Goal: Information Seeking & Learning: Compare options

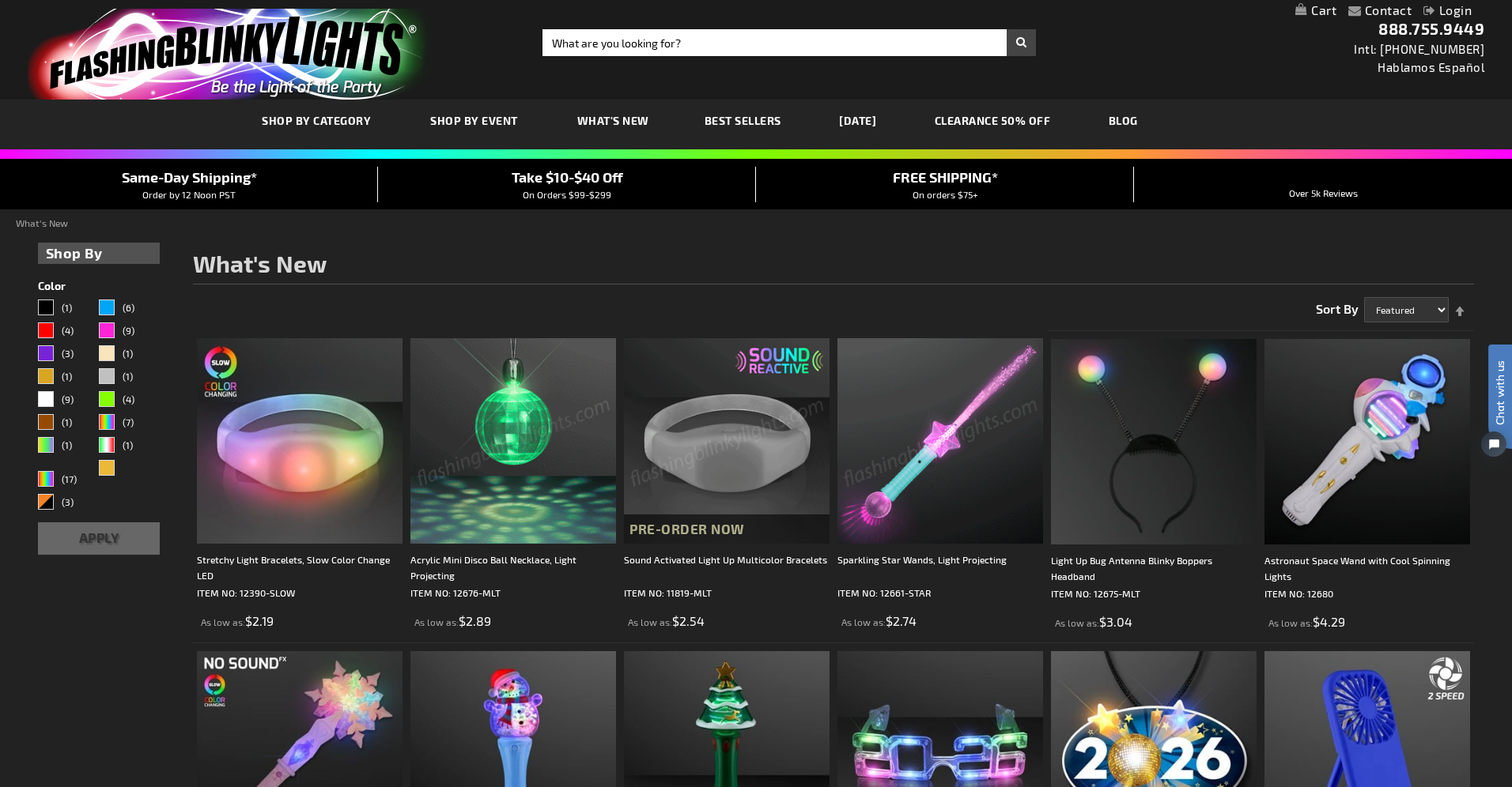
click at [526, 490] on div "Close dialog Get 10% Off Subscribe and save today Unlock Offer Submit" at bounding box center [756, 394] width 1512 height 787
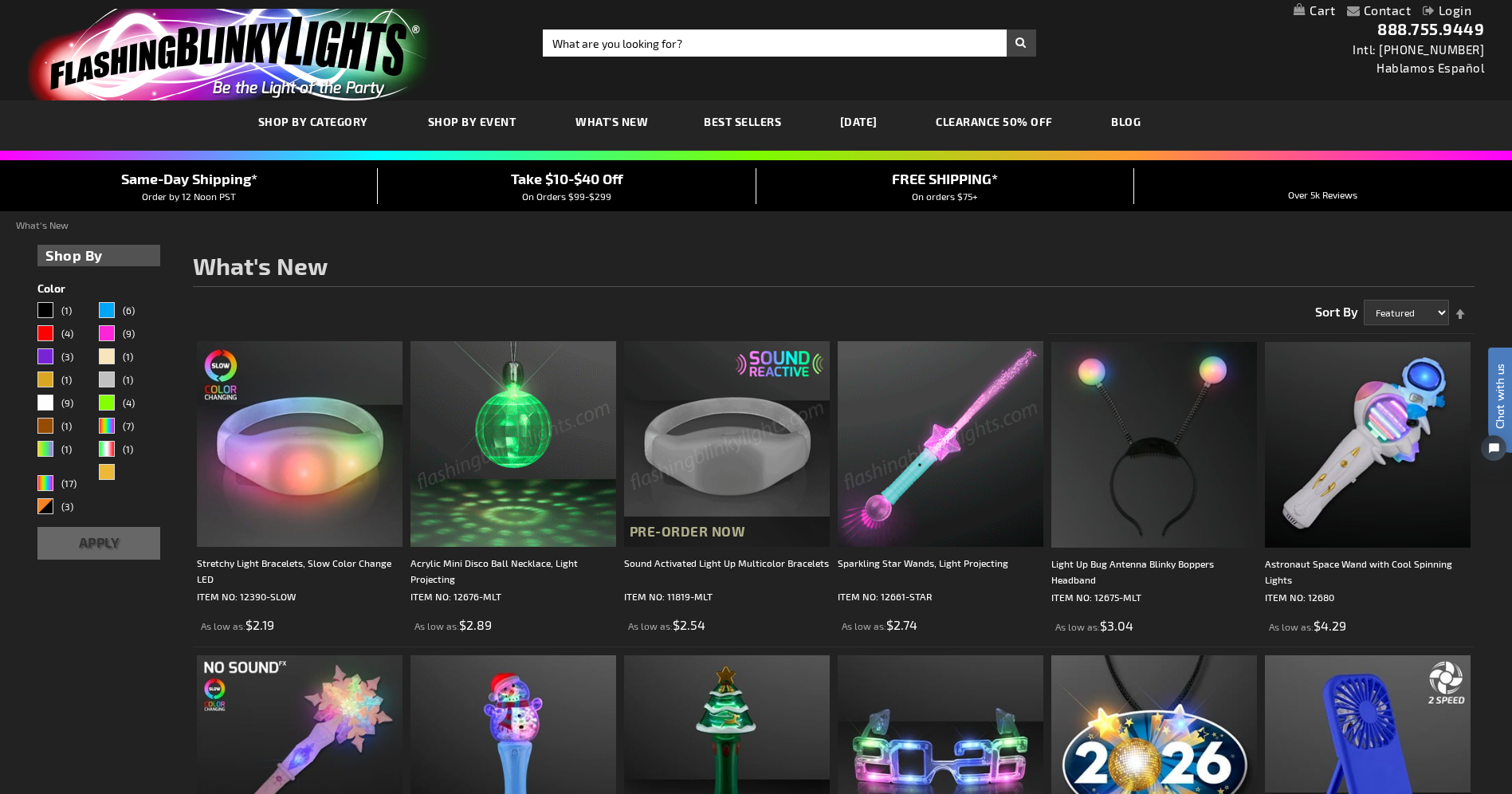
click at [490, 466] on img at bounding box center [513, 443] width 206 height 206
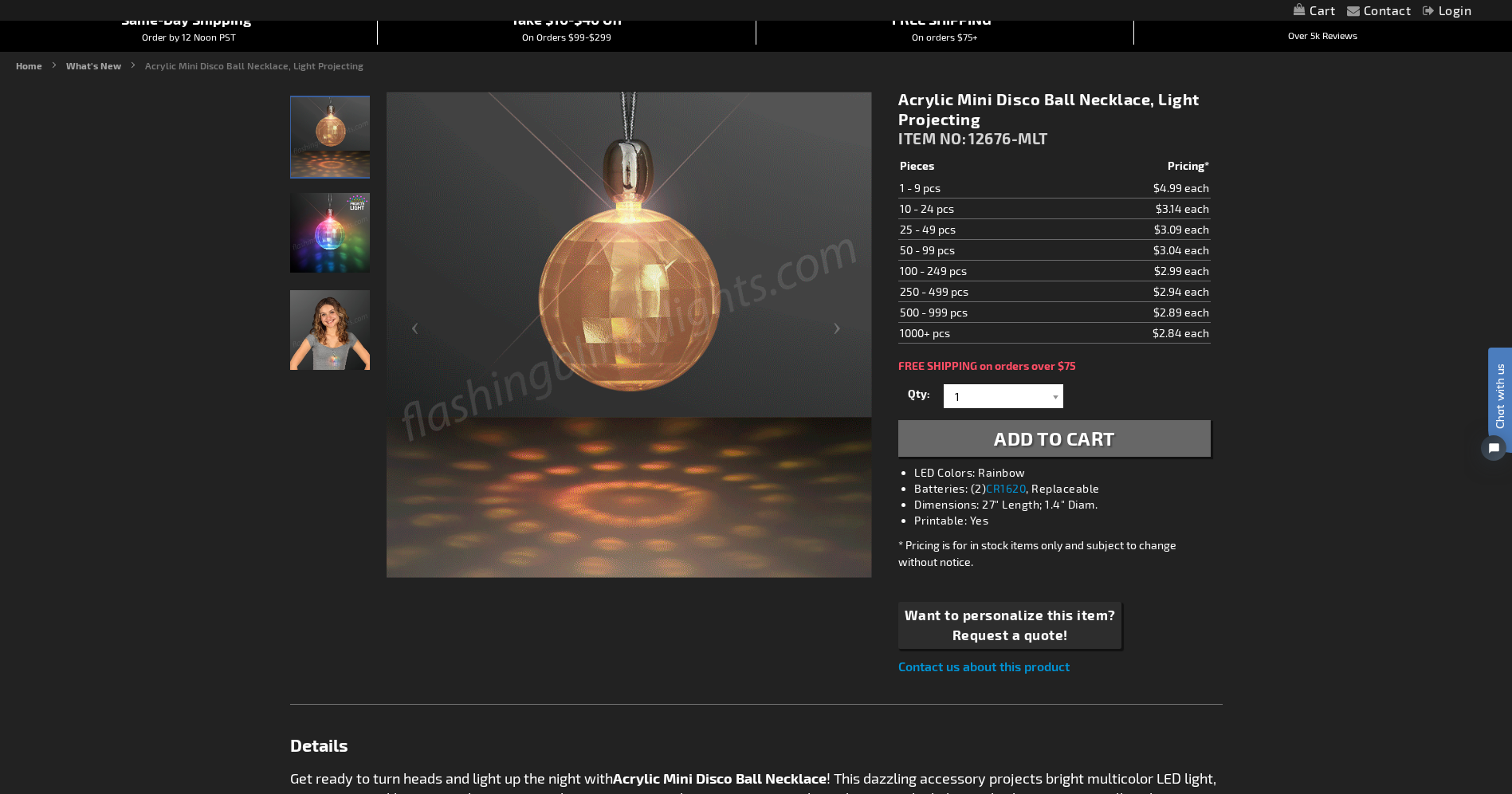
click at [317, 351] on img "Acrylic Mini Disco Ball Necklace, Light Projecting" at bounding box center [330, 330] width 80 height 80
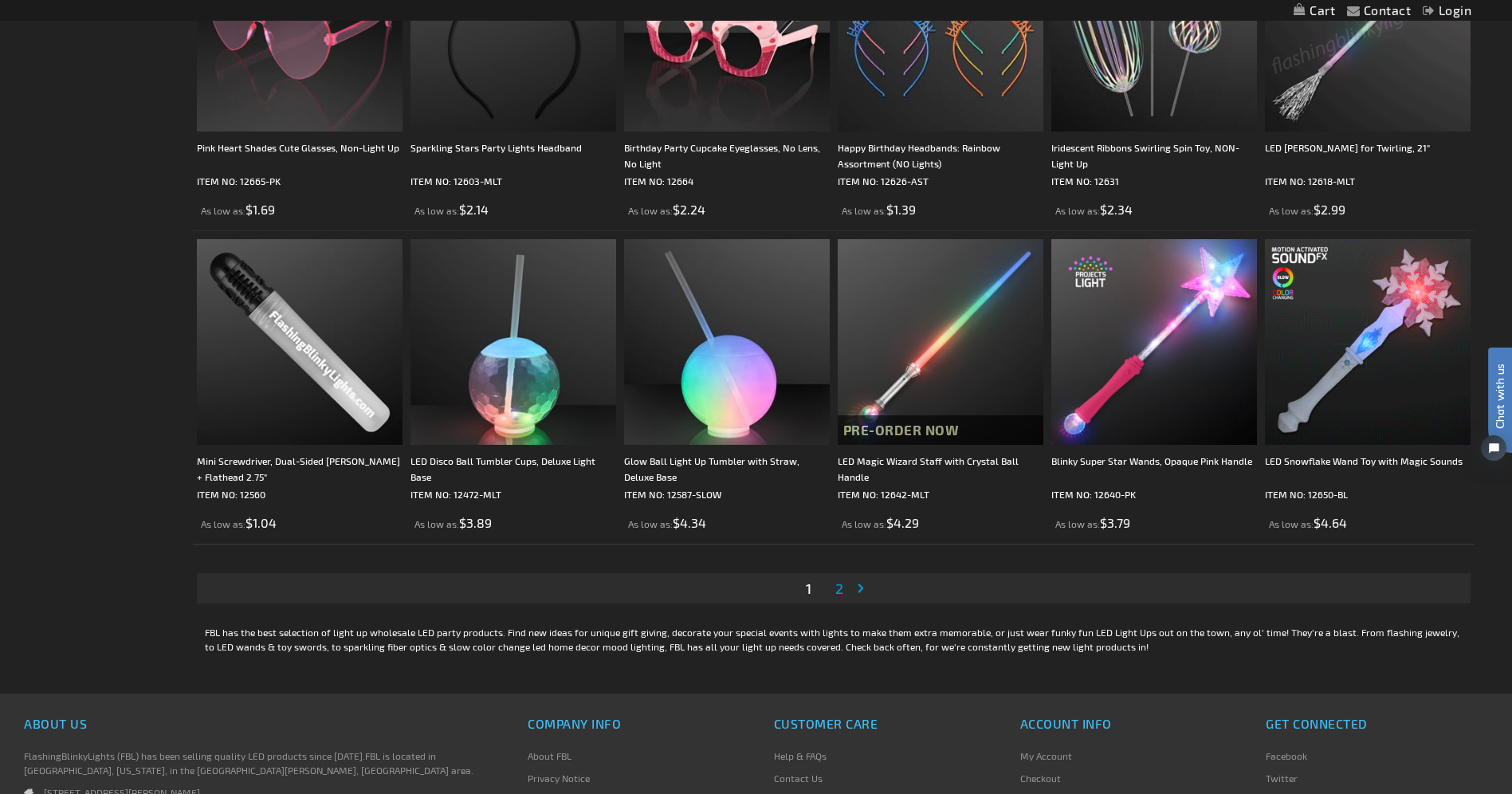
scroll to position [2950, 0]
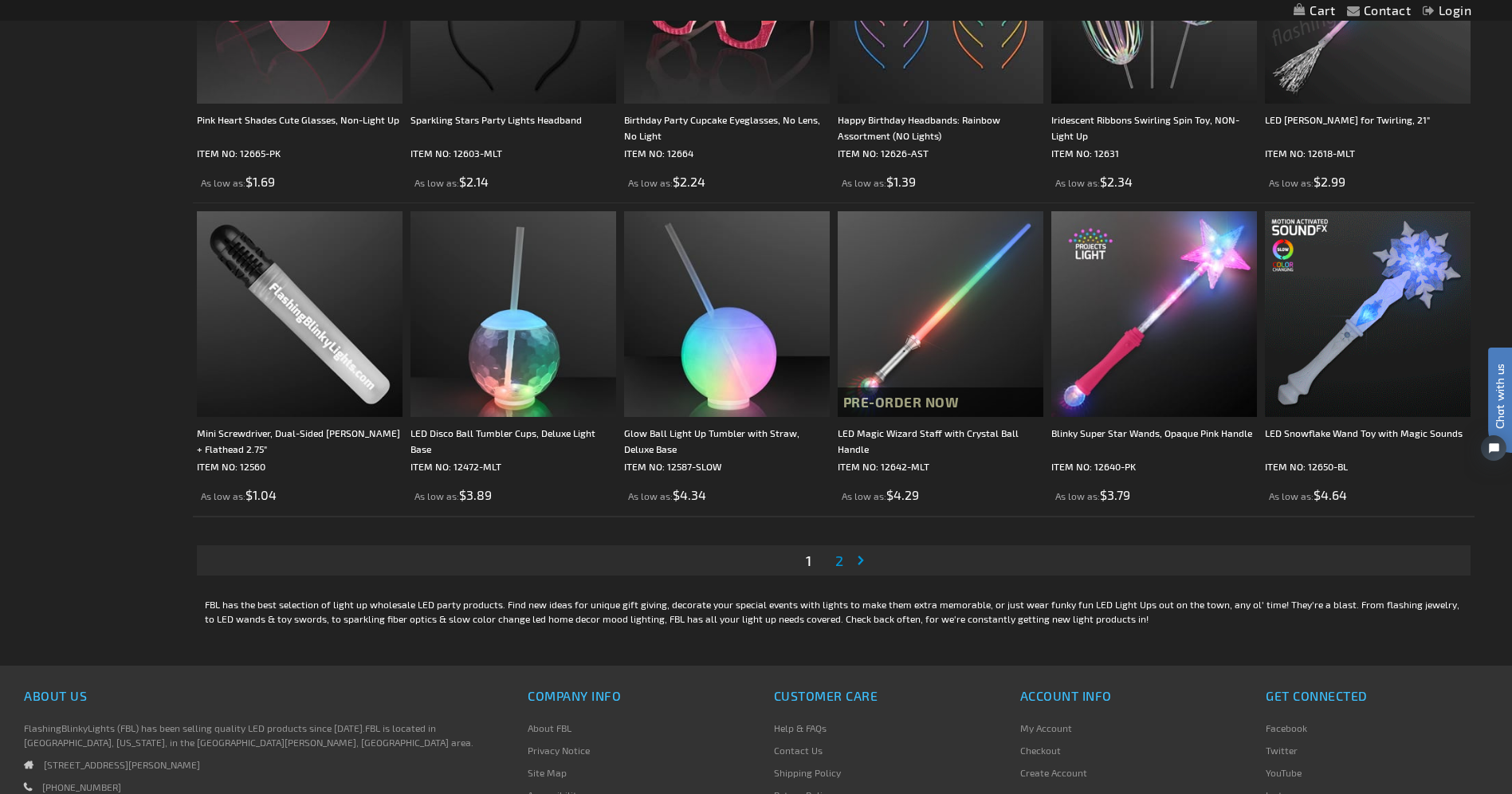
click at [862, 560] on link "Page Next" at bounding box center [864, 560] width 16 height 24
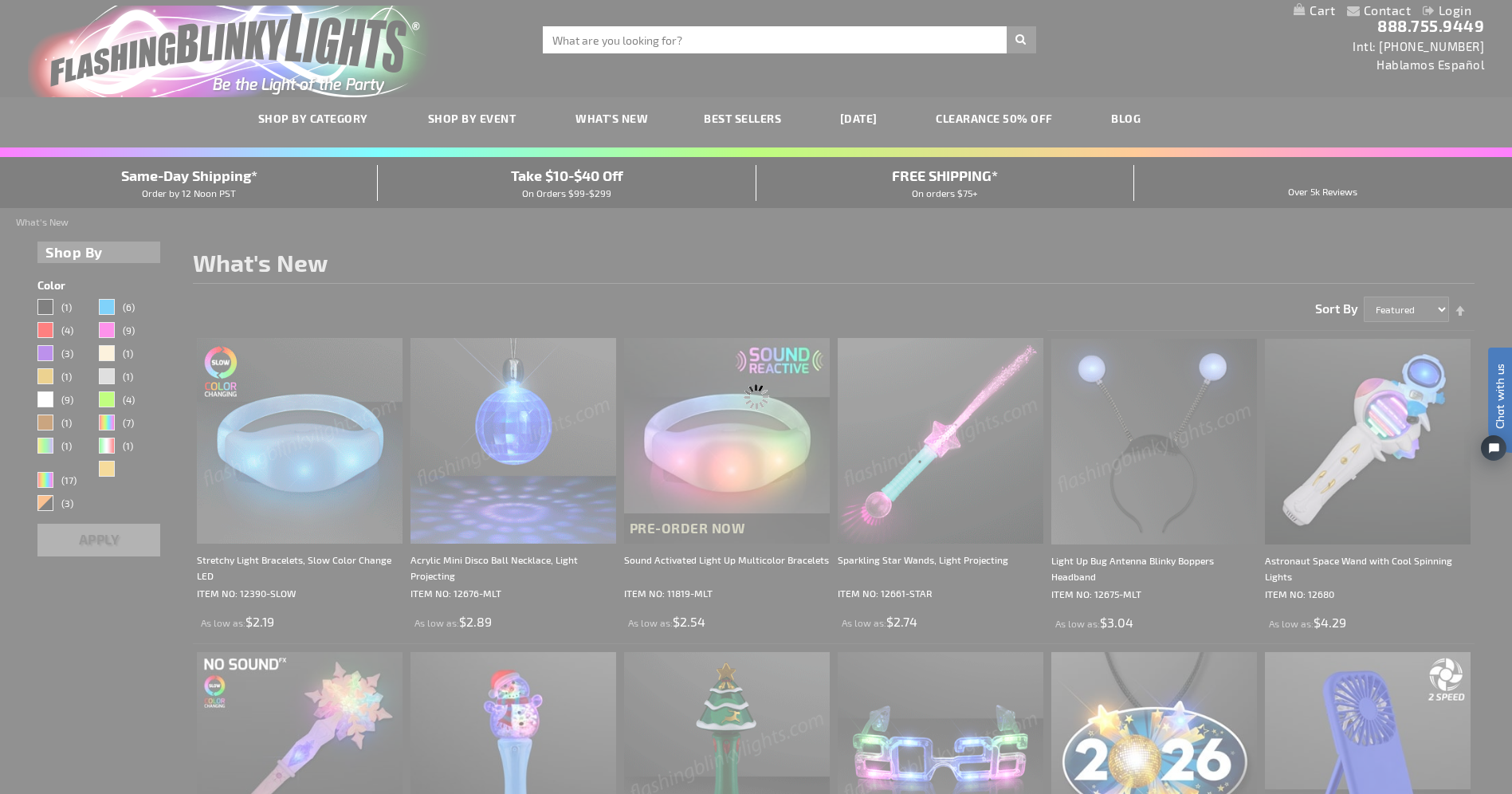
scroll to position [0, 0]
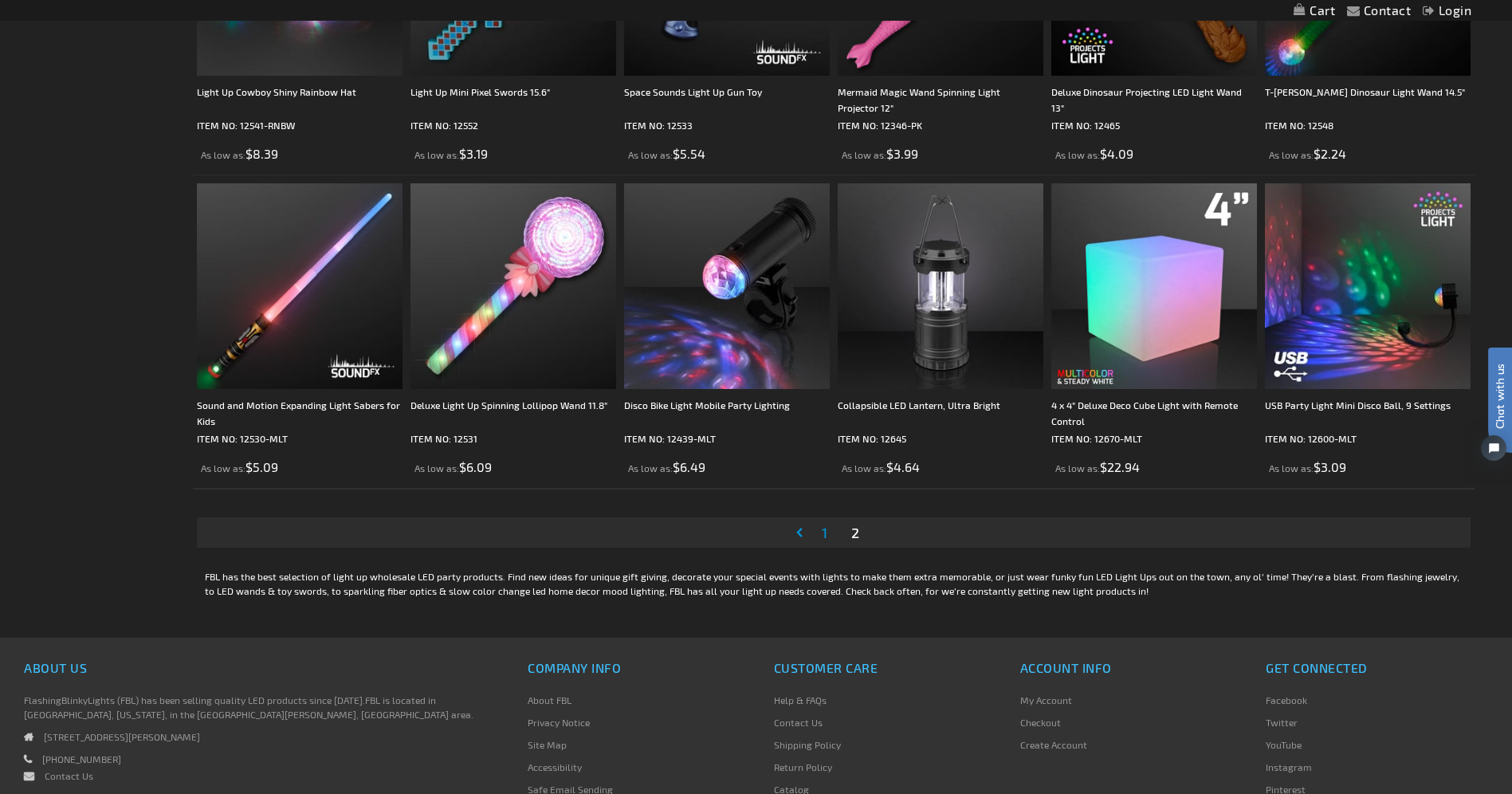
scroll to position [2950, 0]
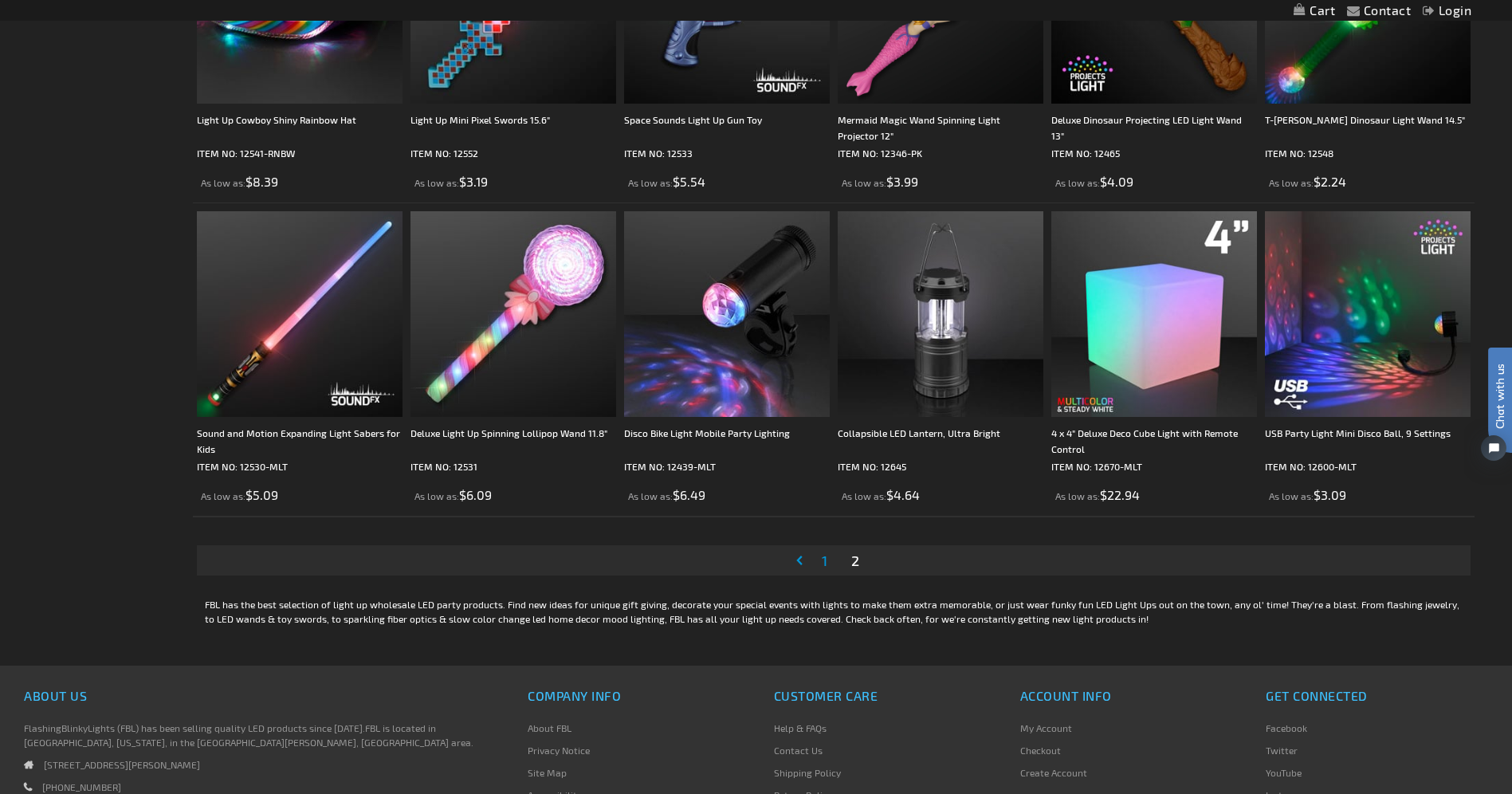
click at [822, 565] on span "1" at bounding box center [824, 561] width 6 height 18
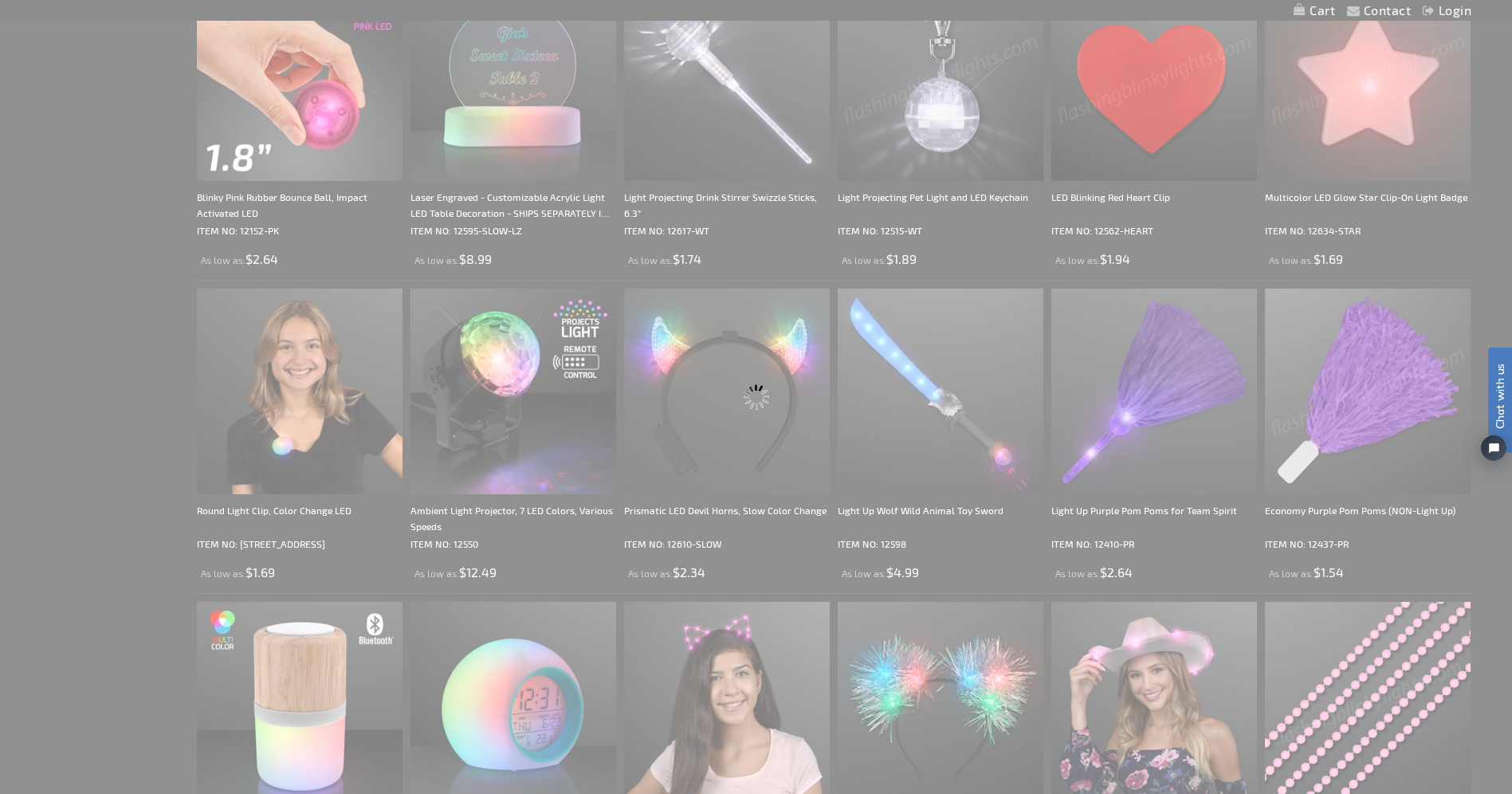
scroll to position [164, 0]
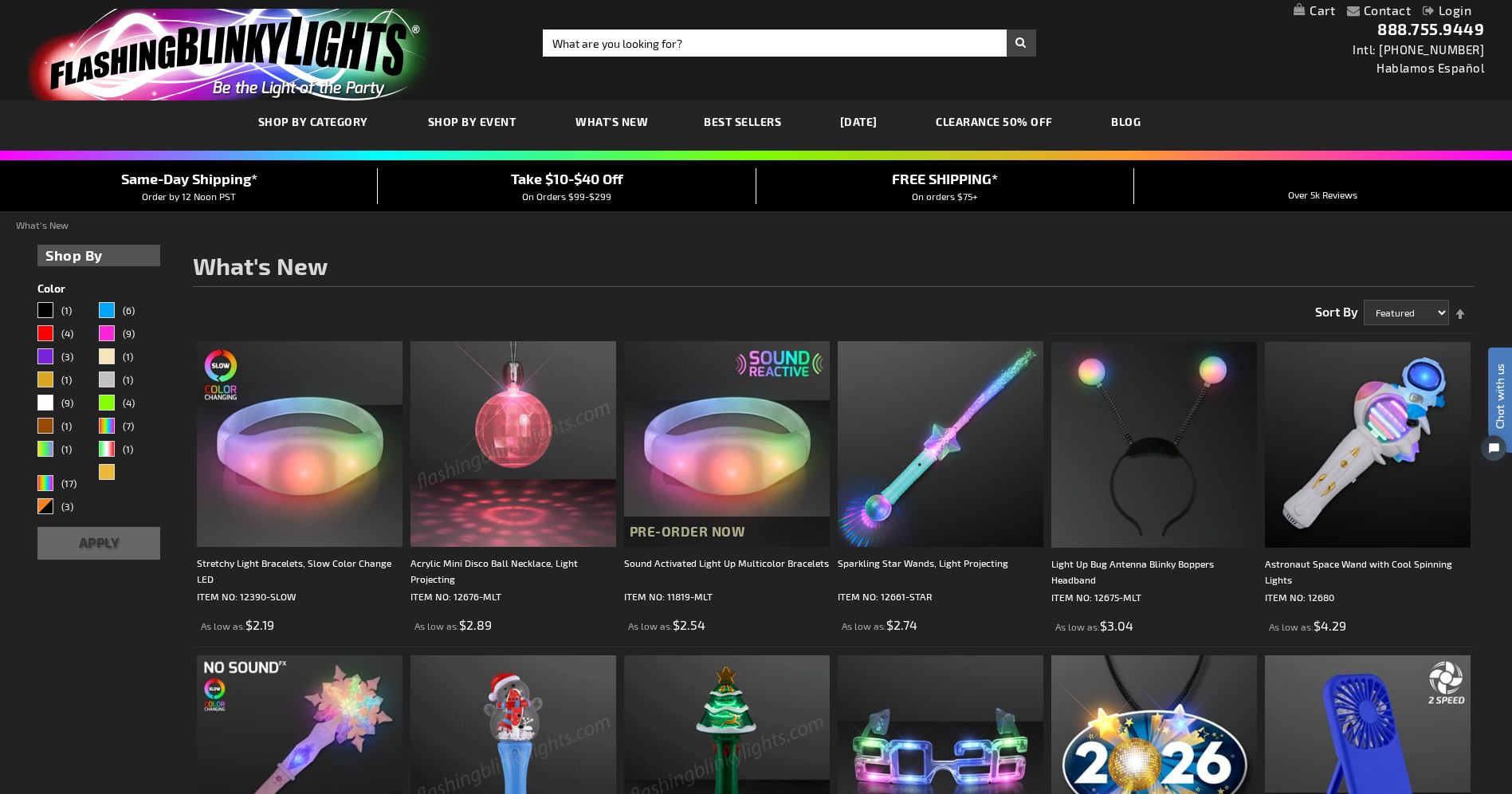
click at [491, 506] on img at bounding box center [513, 443] width 206 height 206
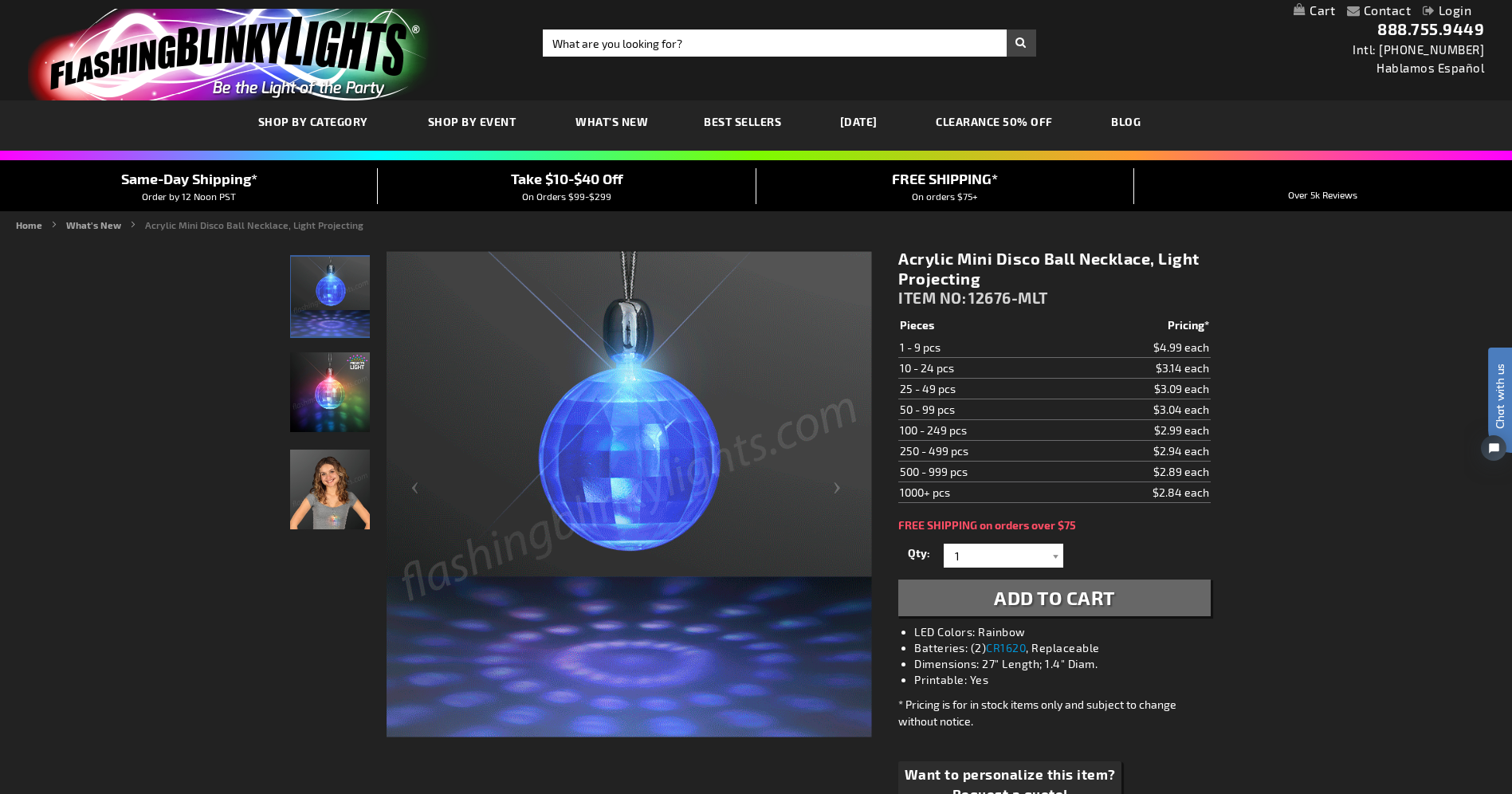
click at [339, 514] on img "Acrylic Mini Disco Ball Necklace, Light Projecting" at bounding box center [330, 490] width 80 height 80
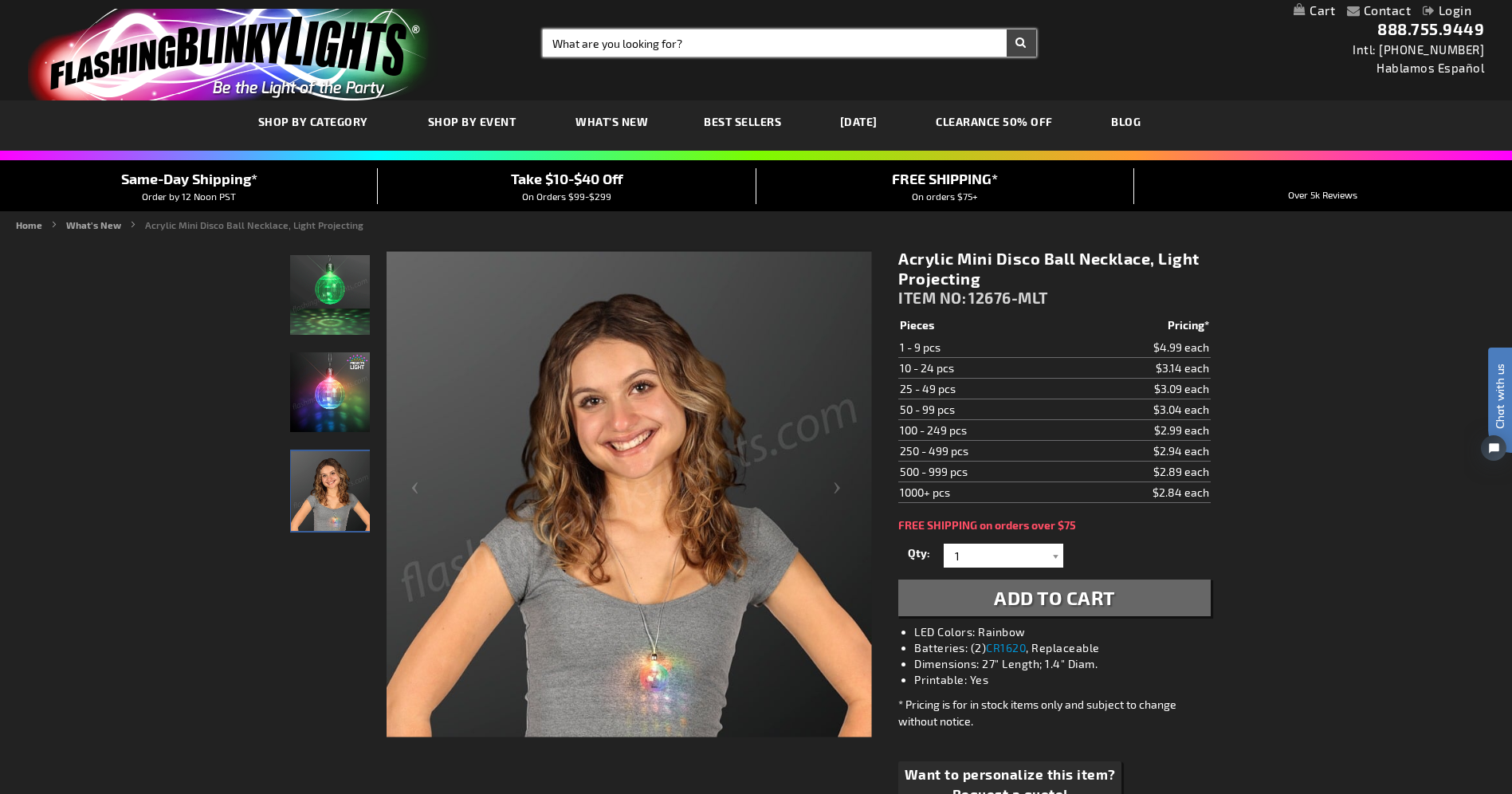
click at [693, 46] on input "Search" at bounding box center [789, 42] width 493 height 27
type input "christmas necklaces"
click at [1007, 29] on button "Search" at bounding box center [1022, 42] width 29 height 27
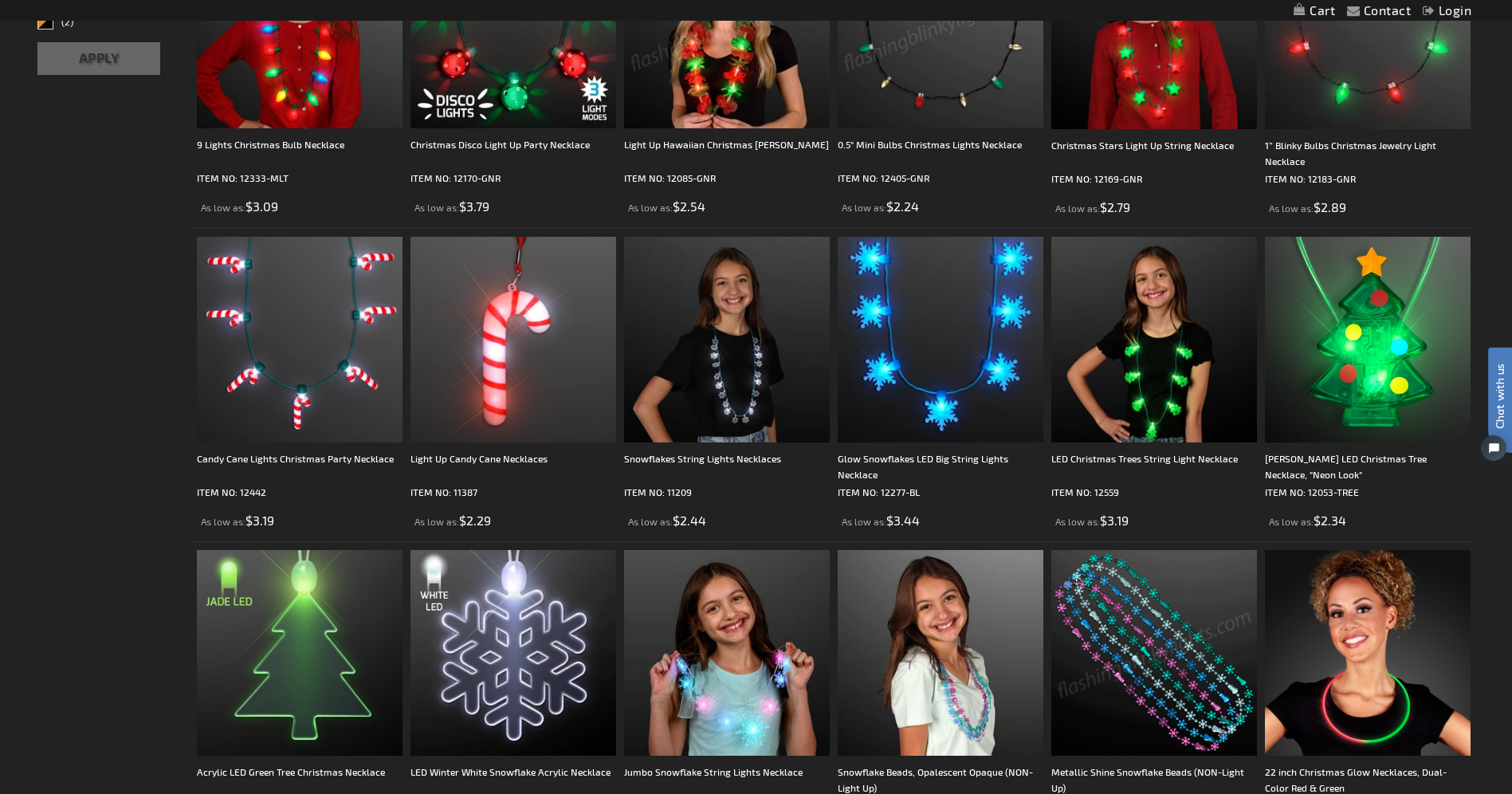
scroll to position [558, 0]
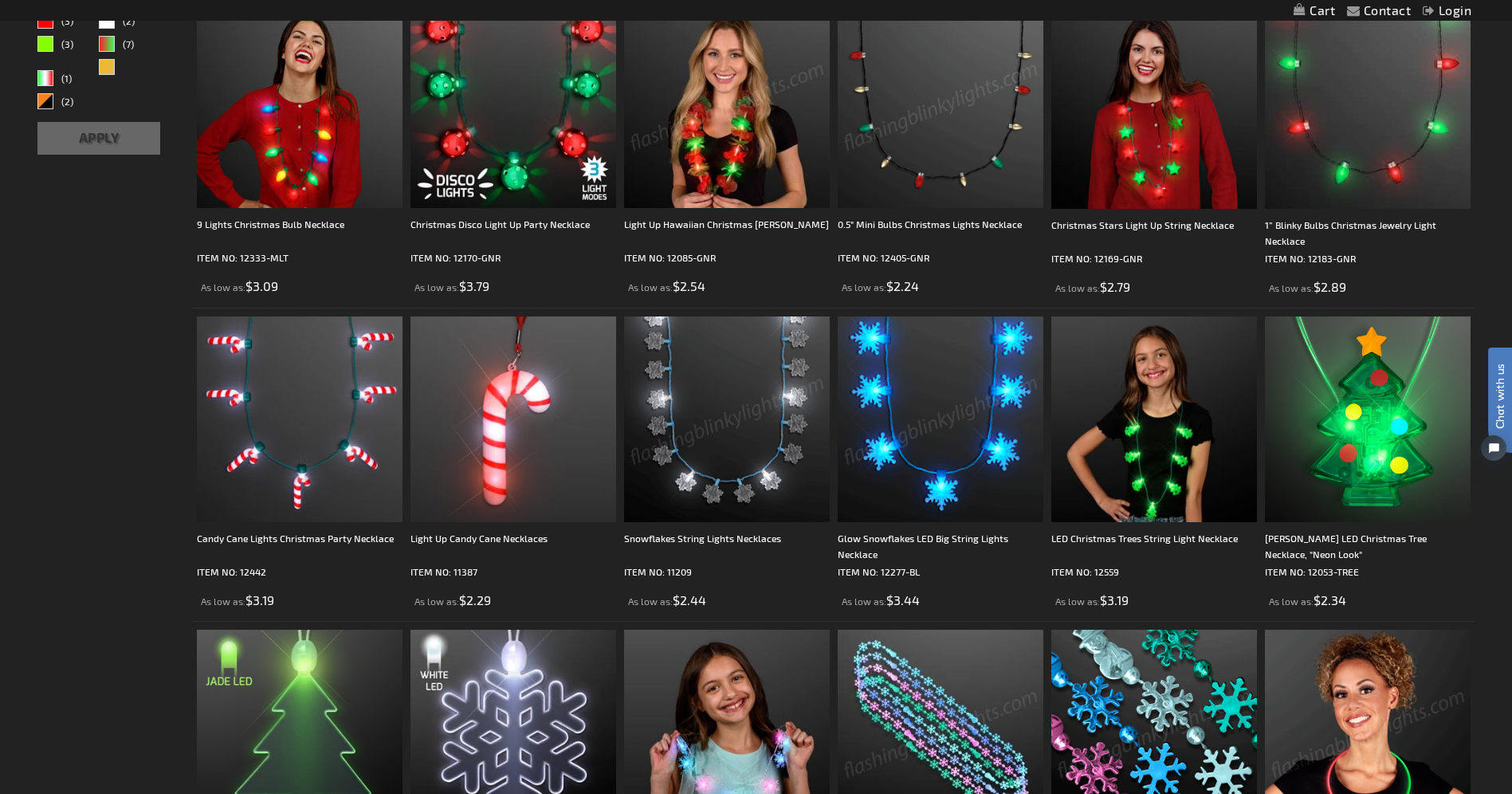
click at [916, 451] on img at bounding box center [940, 419] width 206 height 206
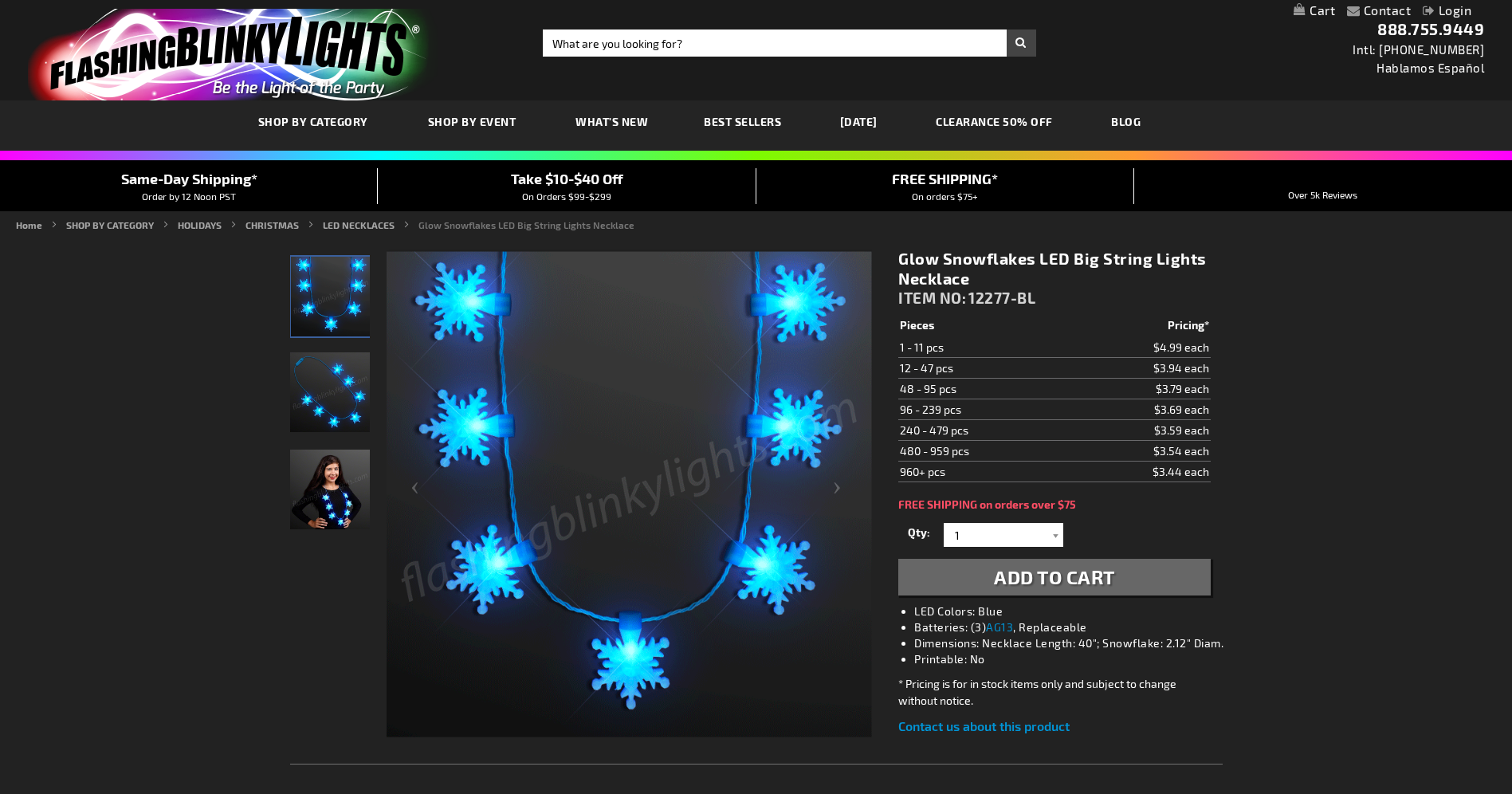
click at [343, 517] on img "Girl wearing Light Up Charm Snowflake LED Necklace" at bounding box center [330, 490] width 80 height 80
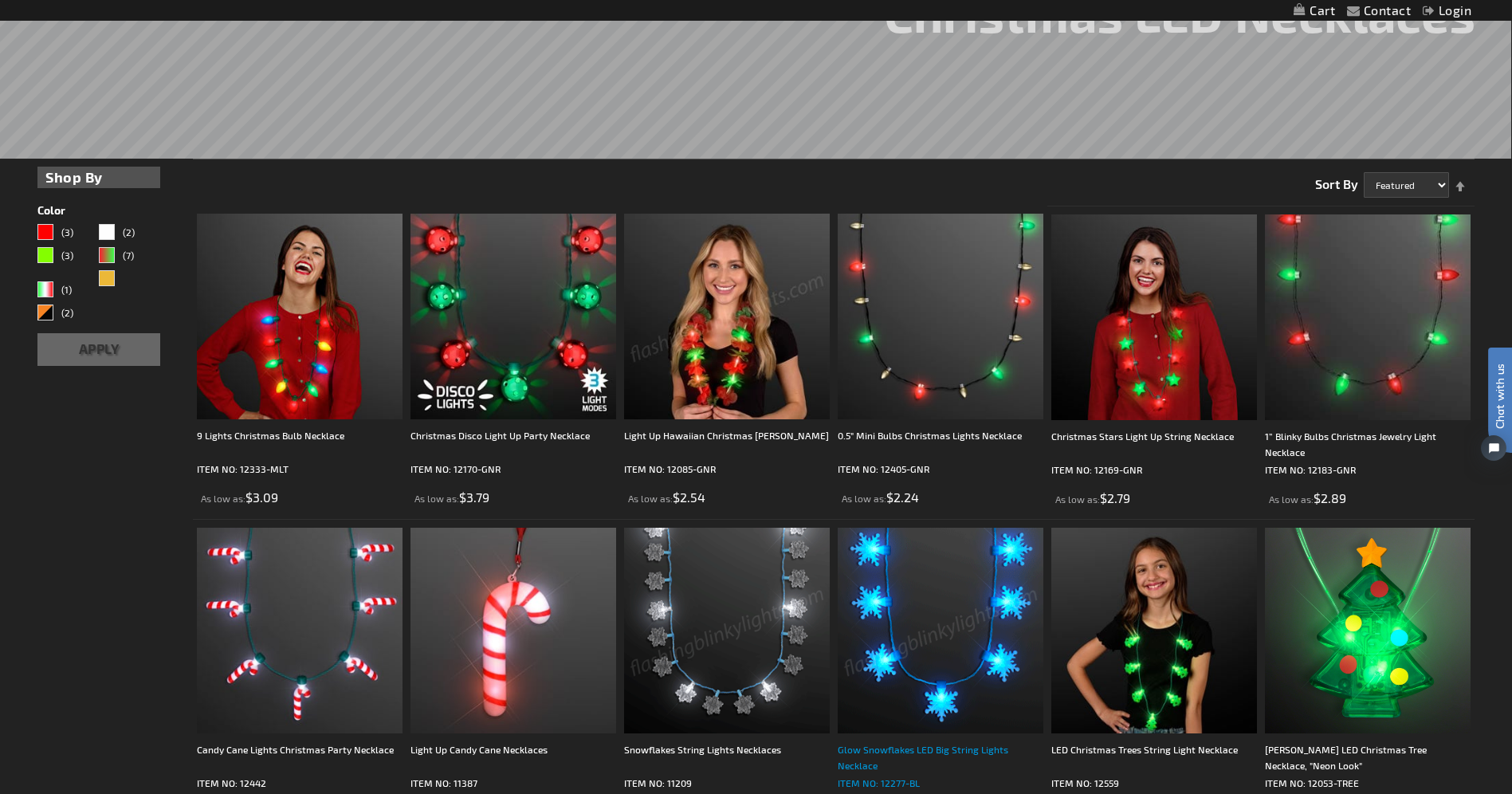
scroll to position [319, 0]
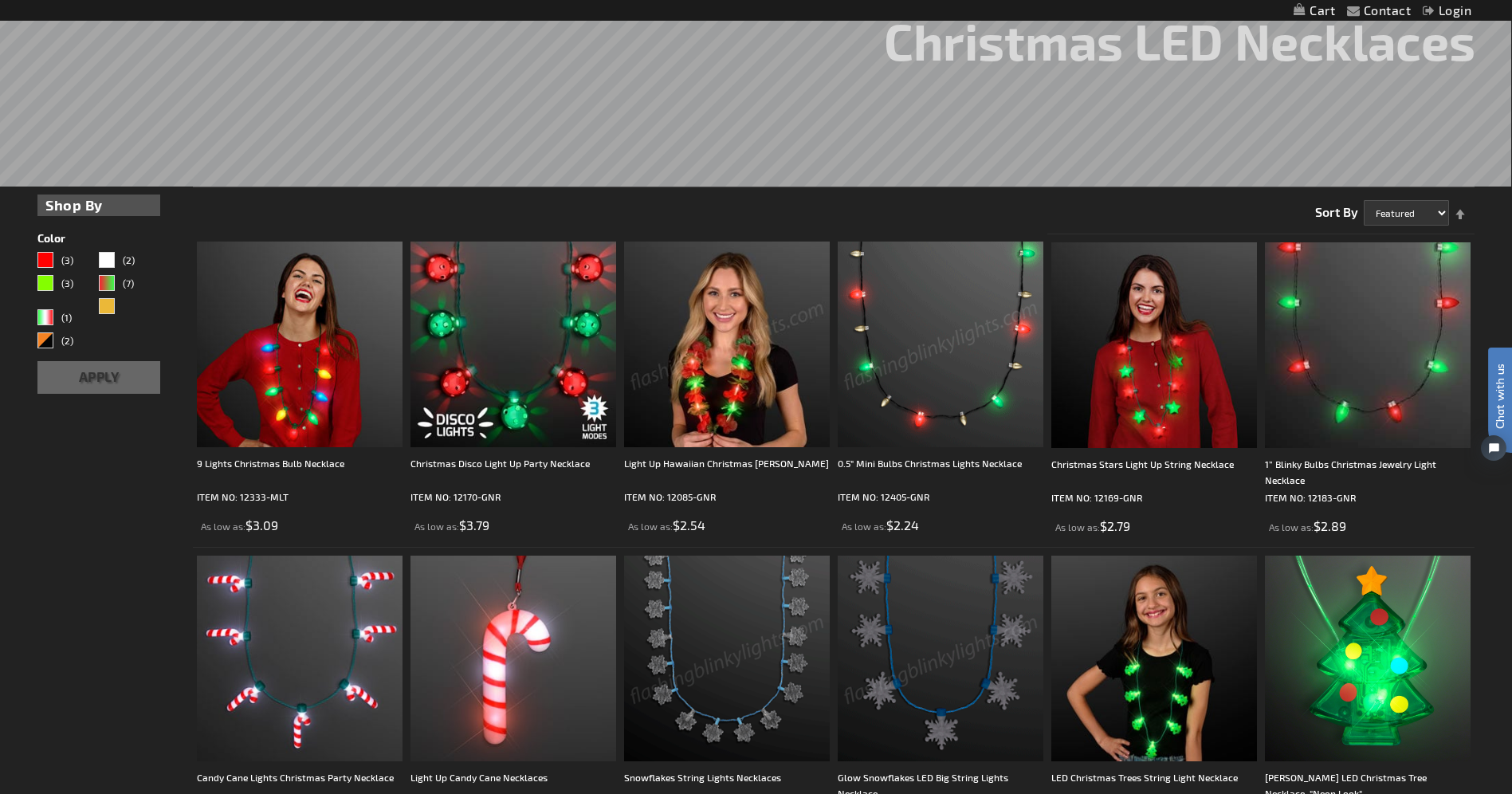
click at [946, 378] on img at bounding box center [940, 344] width 206 height 206
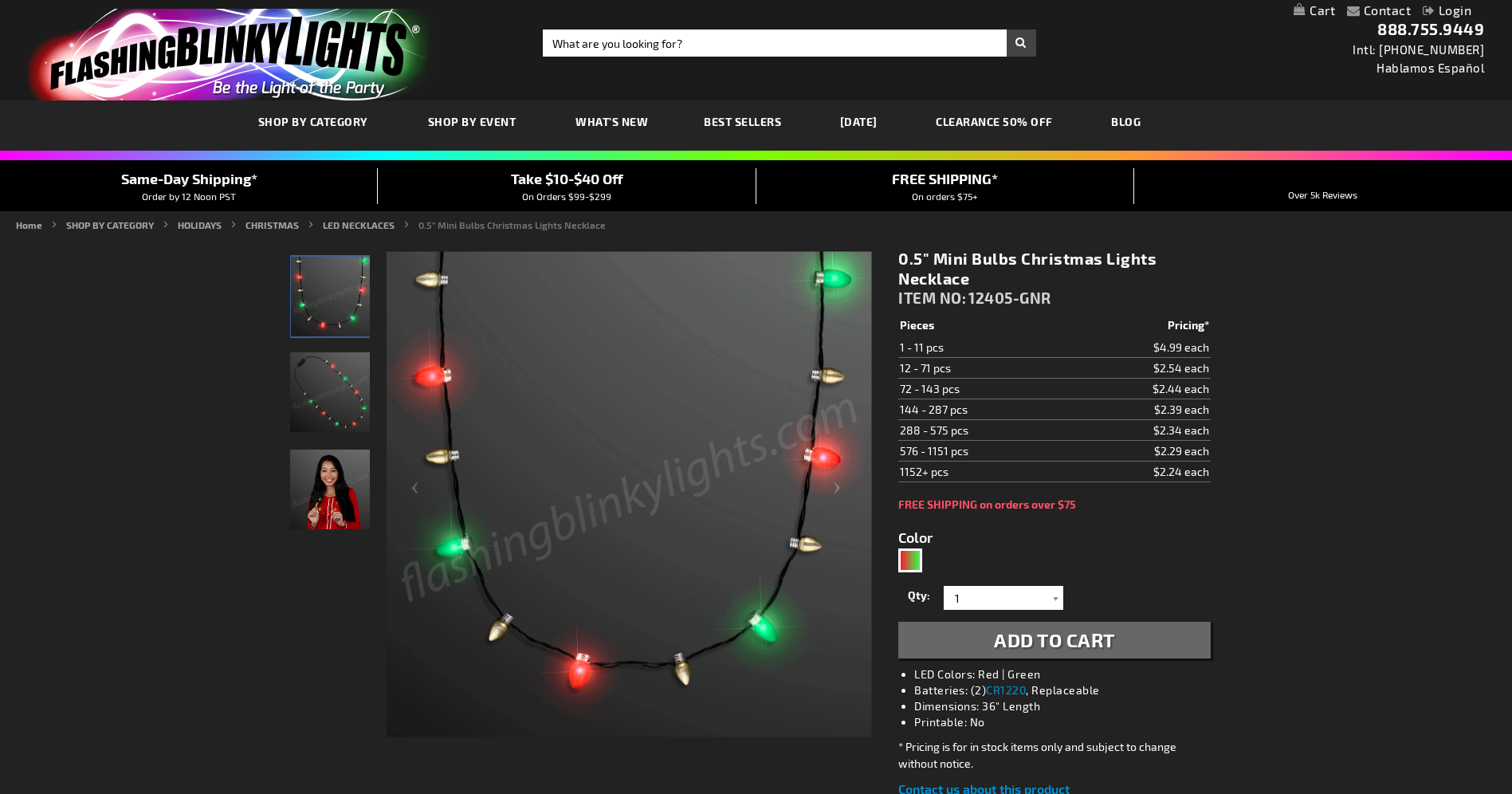
click at [328, 513] on img "Woman displaying Light Up Christmas Mini Bulb LED Necklace" at bounding box center [330, 490] width 80 height 80
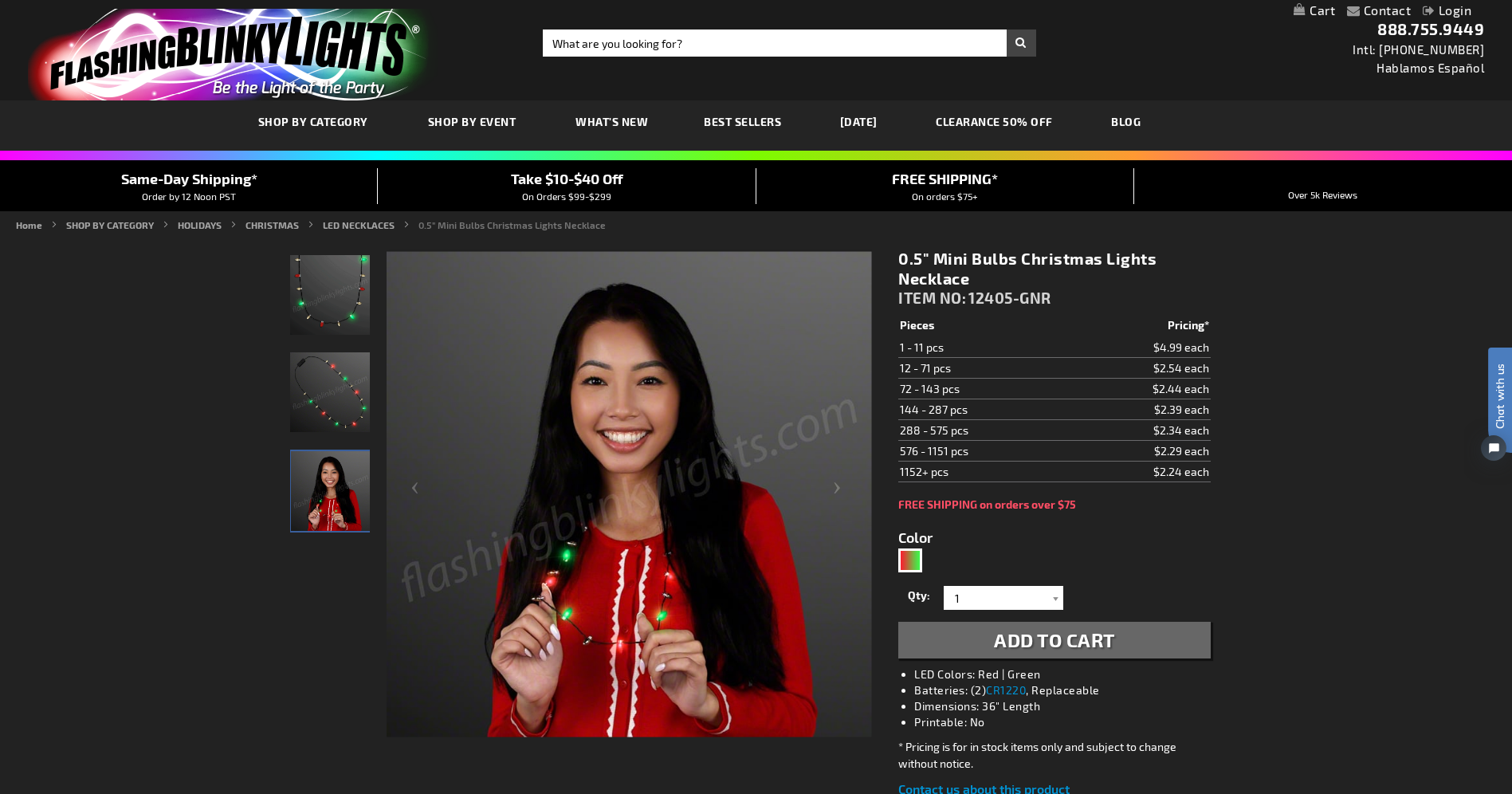
click at [353, 395] on img "Light Up Christmas Mini Bulb LED Necklace" at bounding box center [330, 392] width 80 height 80
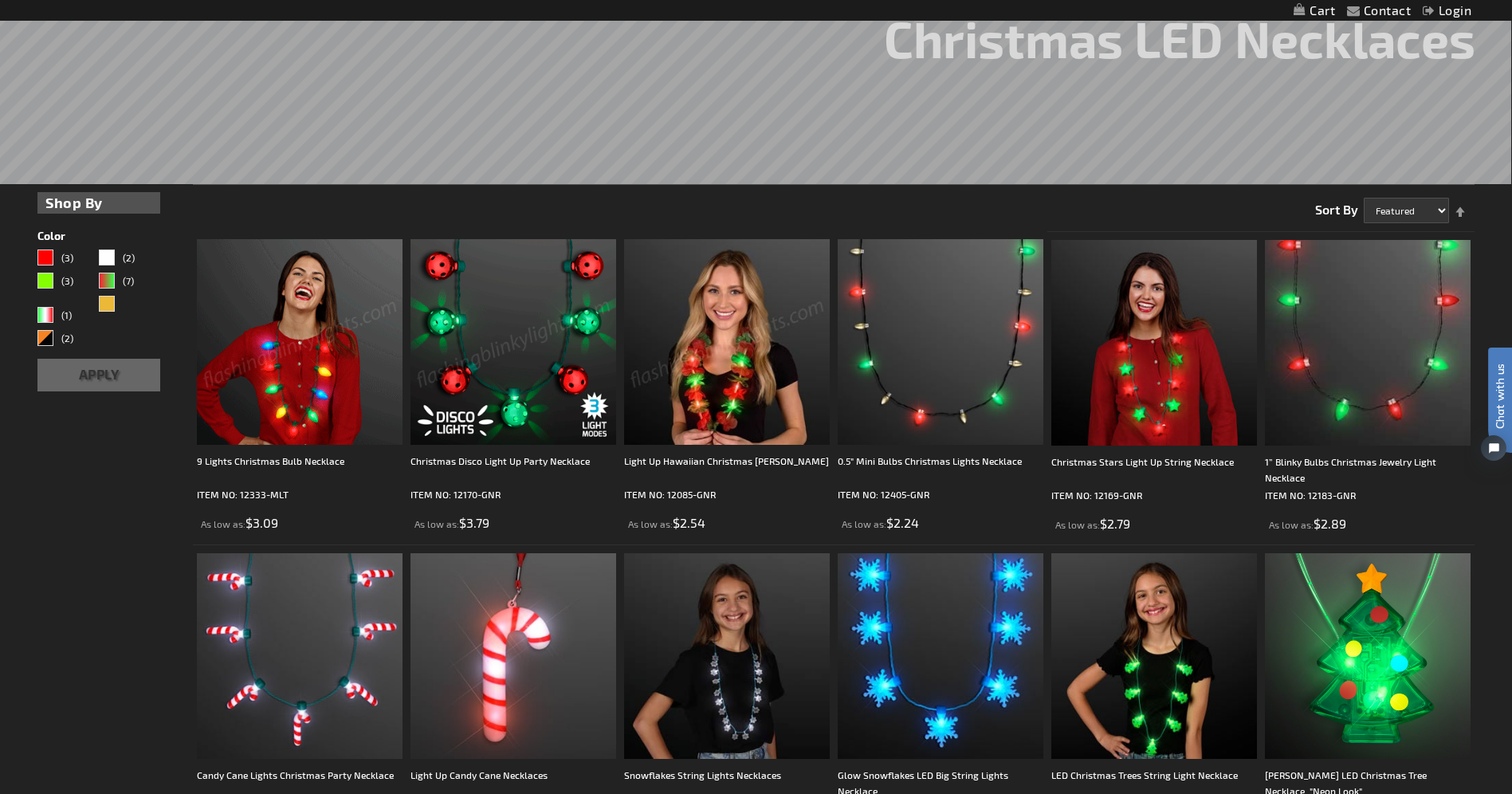
click at [510, 377] on img at bounding box center [513, 342] width 206 height 206
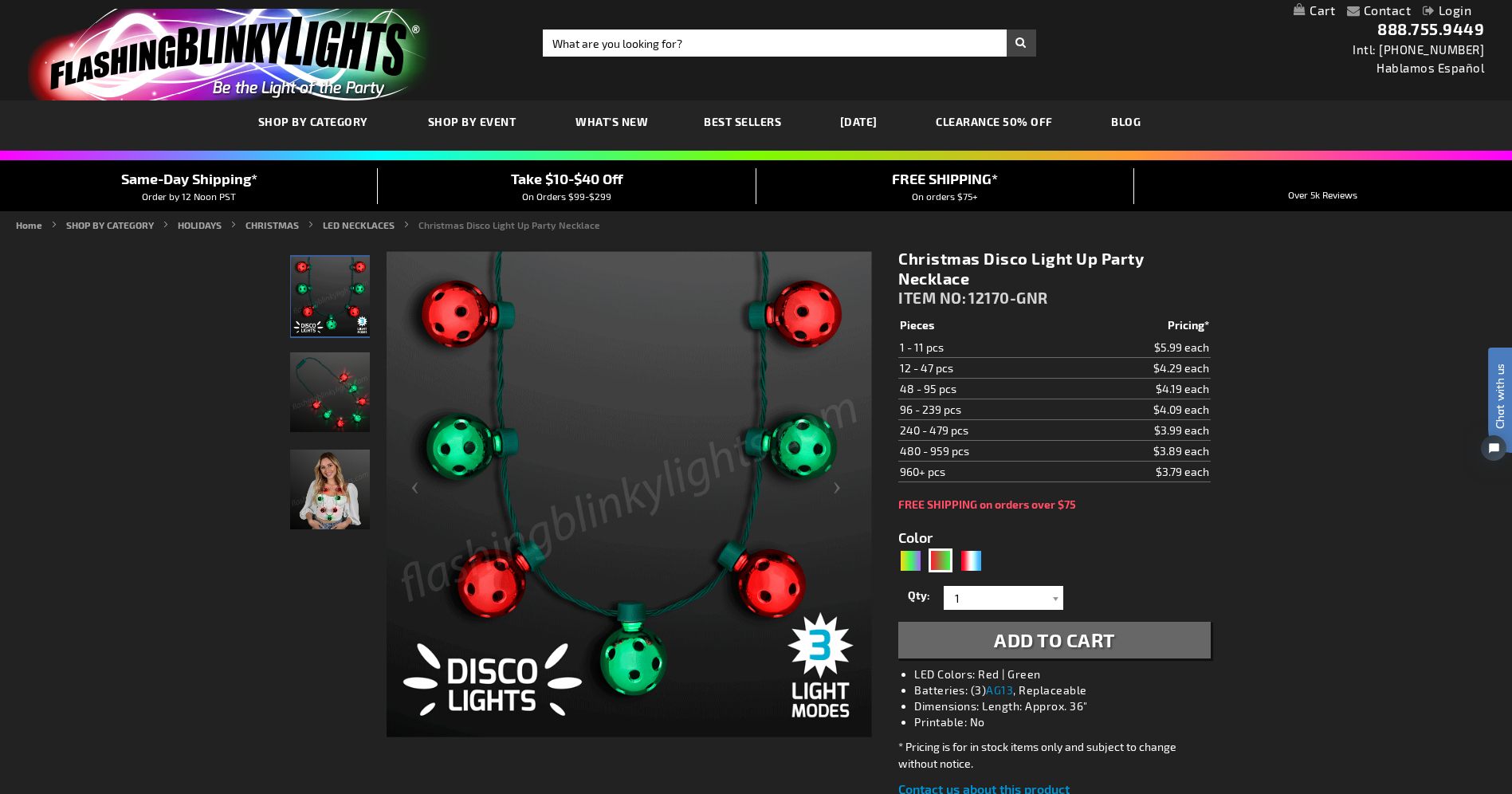
click at [333, 501] on img "Woman wearing LED Light Up Disco Ball Christmas Necklace" at bounding box center [330, 490] width 80 height 80
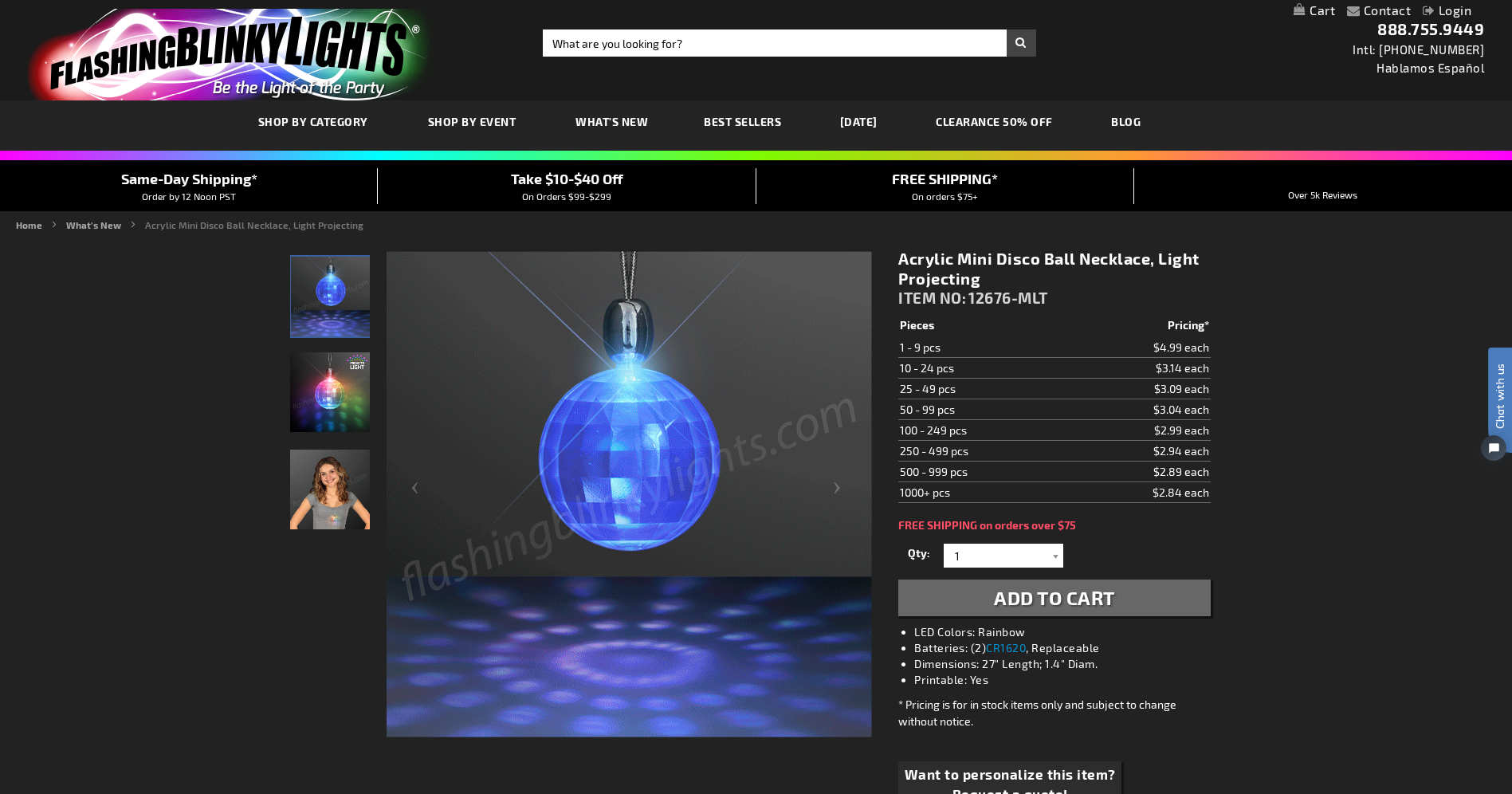
click at [331, 399] on img "Acrylic Mini Disco Ball Necklace, Light Projecting" at bounding box center [330, 392] width 80 height 80
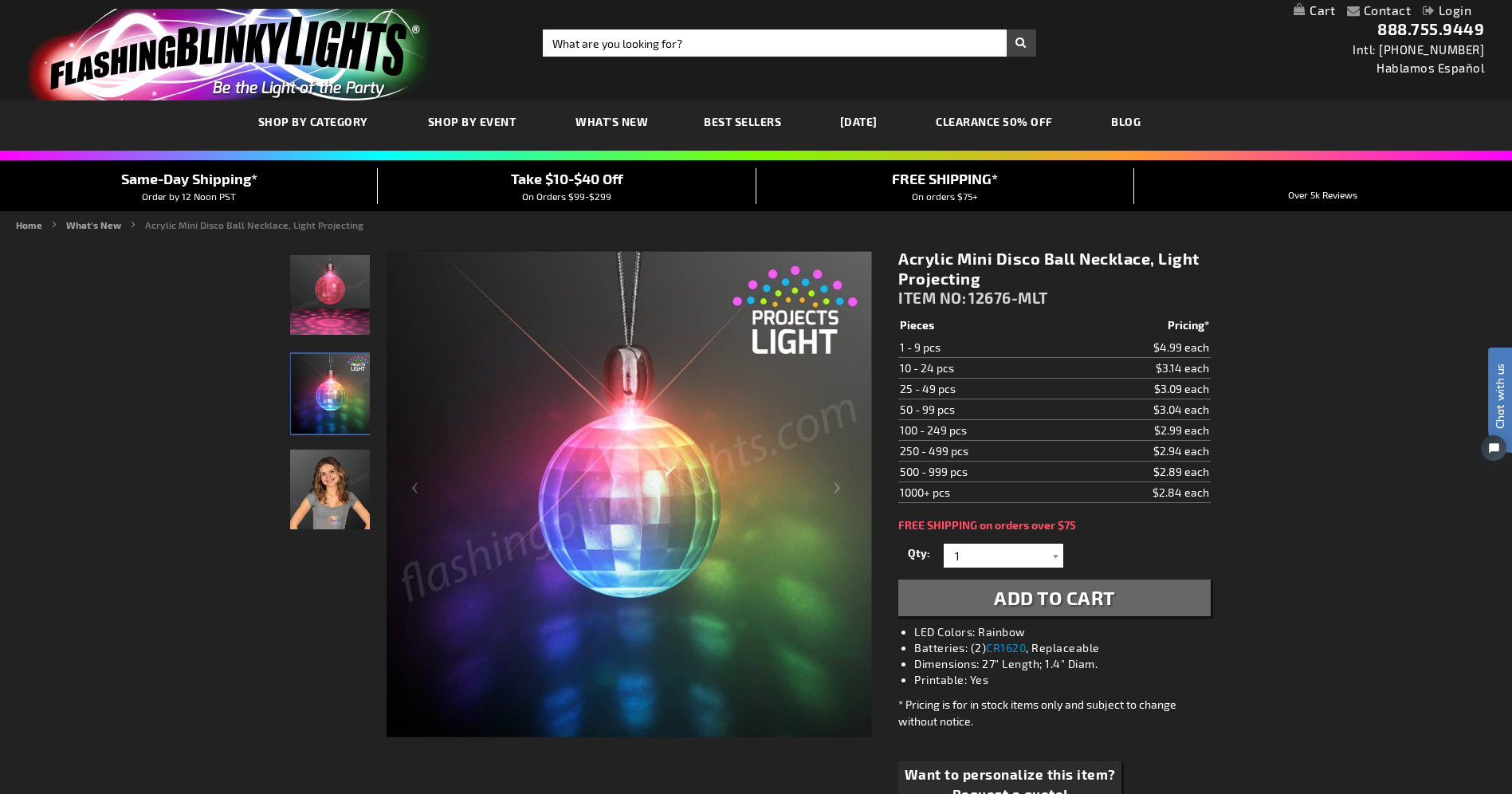
click at [325, 510] on img "Acrylic Mini Disco Ball Necklace, Light Projecting" at bounding box center [330, 490] width 80 height 80
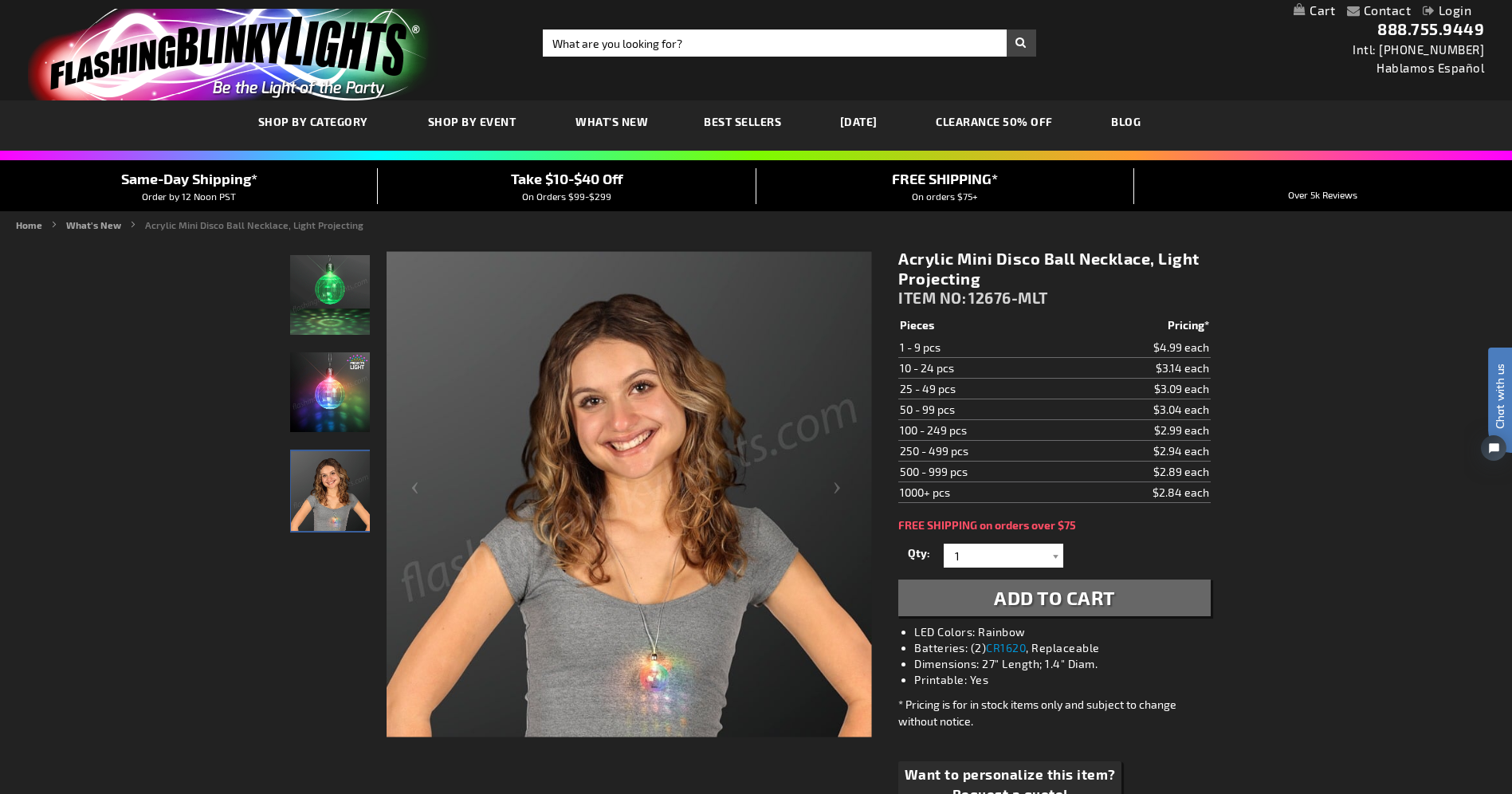
click at [643, 689] on img at bounding box center [629, 495] width 486 height 486
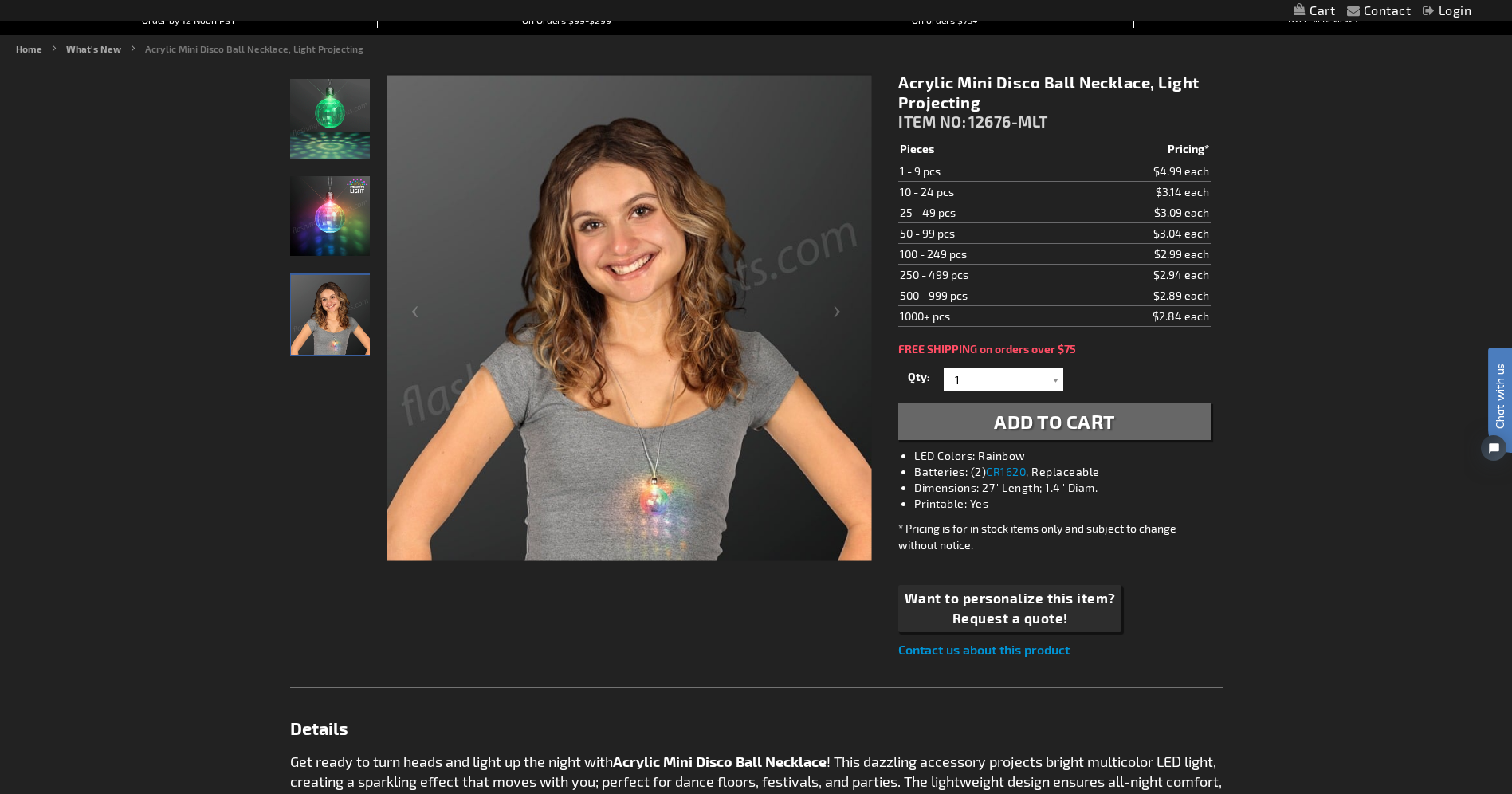
scroll to position [80, 0]
